Goal: Check status

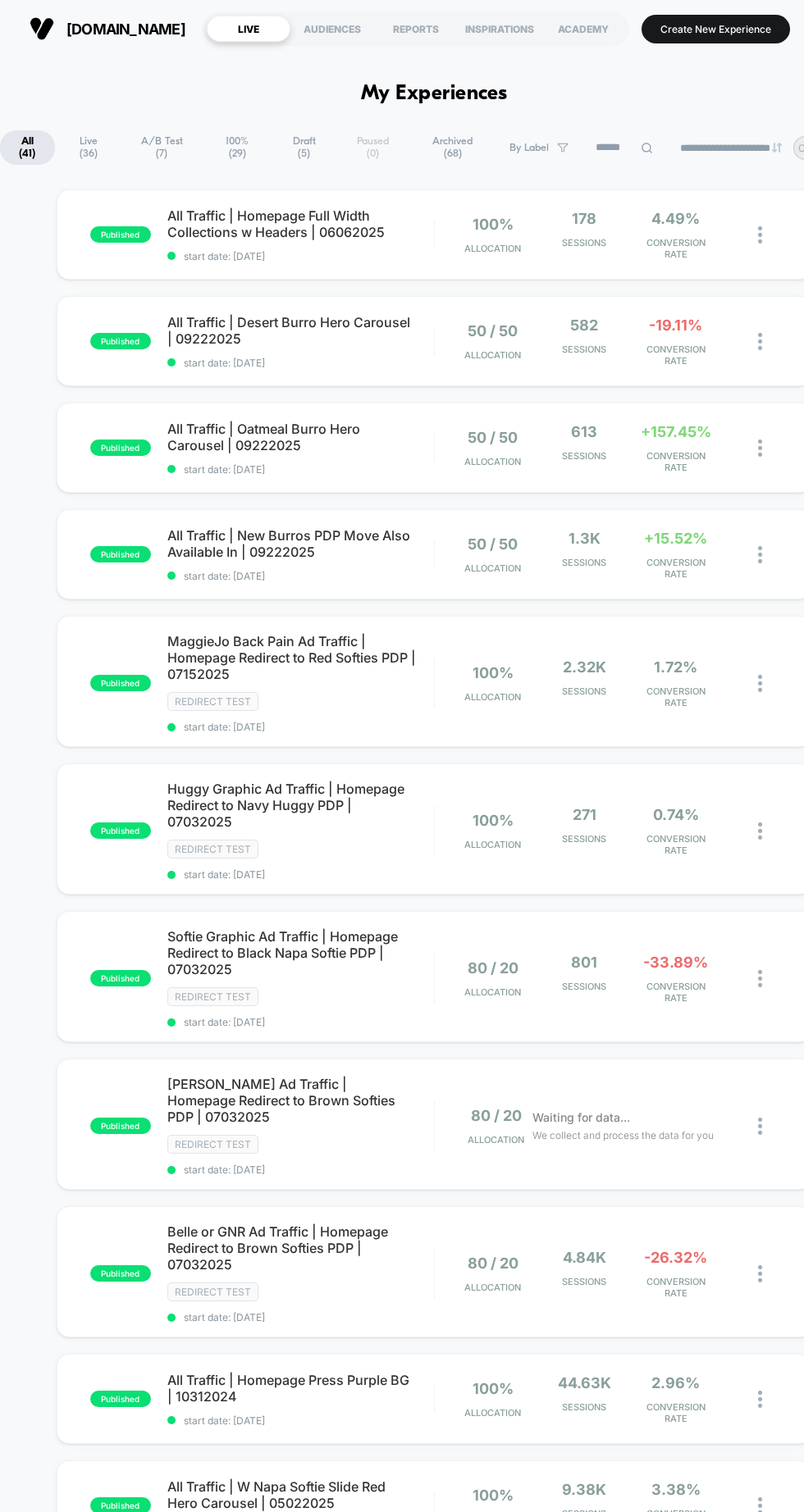
click at [343, 554] on span "All Traffic | New Burros PDP Move Also Available In | 09222025" at bounding box center [300, 543] width 266 height 33
click at [596, 445] on div "613 Sessions" at bounding box center [584, 448] width 83 height 50
click at [649, 327] on span "-19.11%" at bounding box center [675, 324] width 54 height 17
